Goal: Information Seeking & Learning: Find contact information

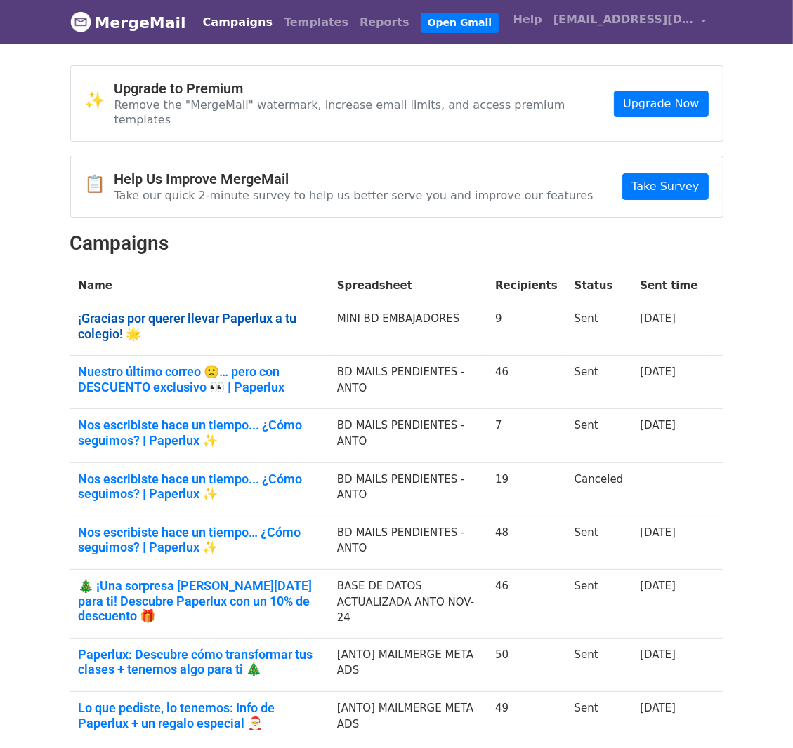
click at [150, 311] on link "¡Gracias por querer llevar Paperlux a tu colegio! 🌟" at bounding box center [199, 326] width 241 height 30
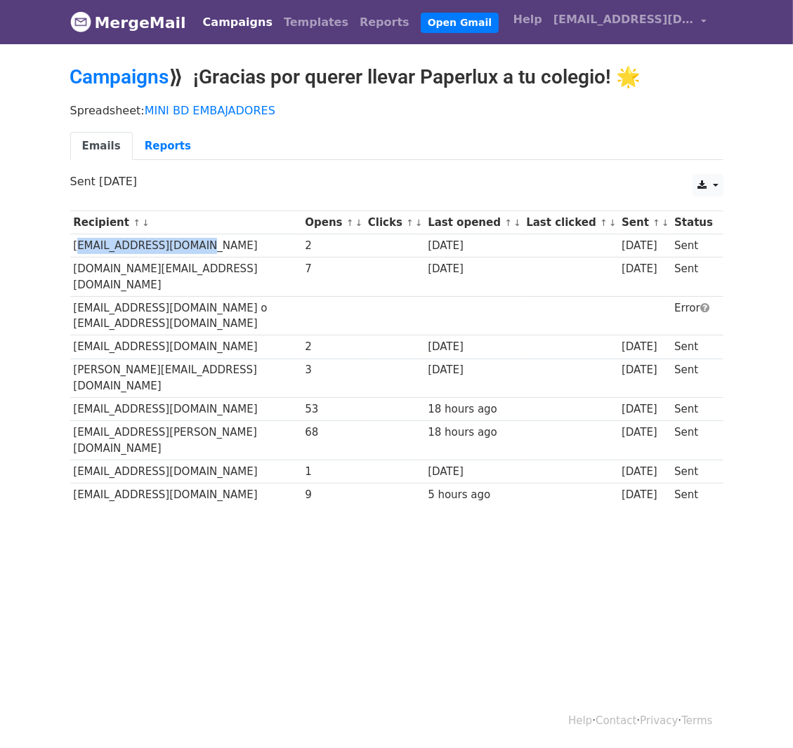
drag, startPoint x: 184, startPoint y: 247, endPoint x: 74, endPoint y: 248, distance: 110.2
click at [74, 248] on td "ffierro.flo@gmail.com" at bounding box center [186, 245] width 232 height 23
copy td "ffierro.flo@gmail.com"
click at [277, 298] on td "jovitamolina2910@gmail.com o jmolina@colegioalturas.cl" at bounding box center [186, 315] width 232 height 39
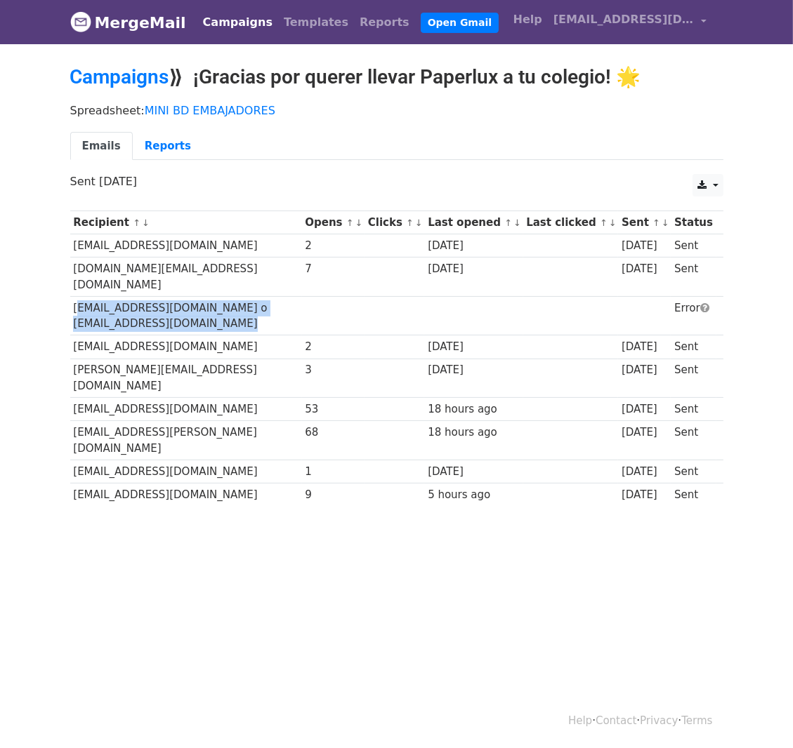
click at [277, 298] on td "jovitamolina2910@gmail.com o jmolina@colegioalturas.cl" at bounding box center [186, 315] width 232 height 39
drag, startPoint x: 62, startPoint y: 250, endPoint x: 214, endPoint y: 437, distance: 241.5
click at [214, 437] on div "Recipient ↑ ↓ Opens ↑ ↓ Clicks ↑ ↓ Last opened ↑ ↓ Last clicked ↑ ↓ Sent ↑ ↓ St…" at bounding box center [397, 361] width 674 height 314
click at [214, 483] on td "misslauracarrera.v@gmail.com" at bounding box center [186, 494] width 232 height 23
